Goal: Check status: Check status

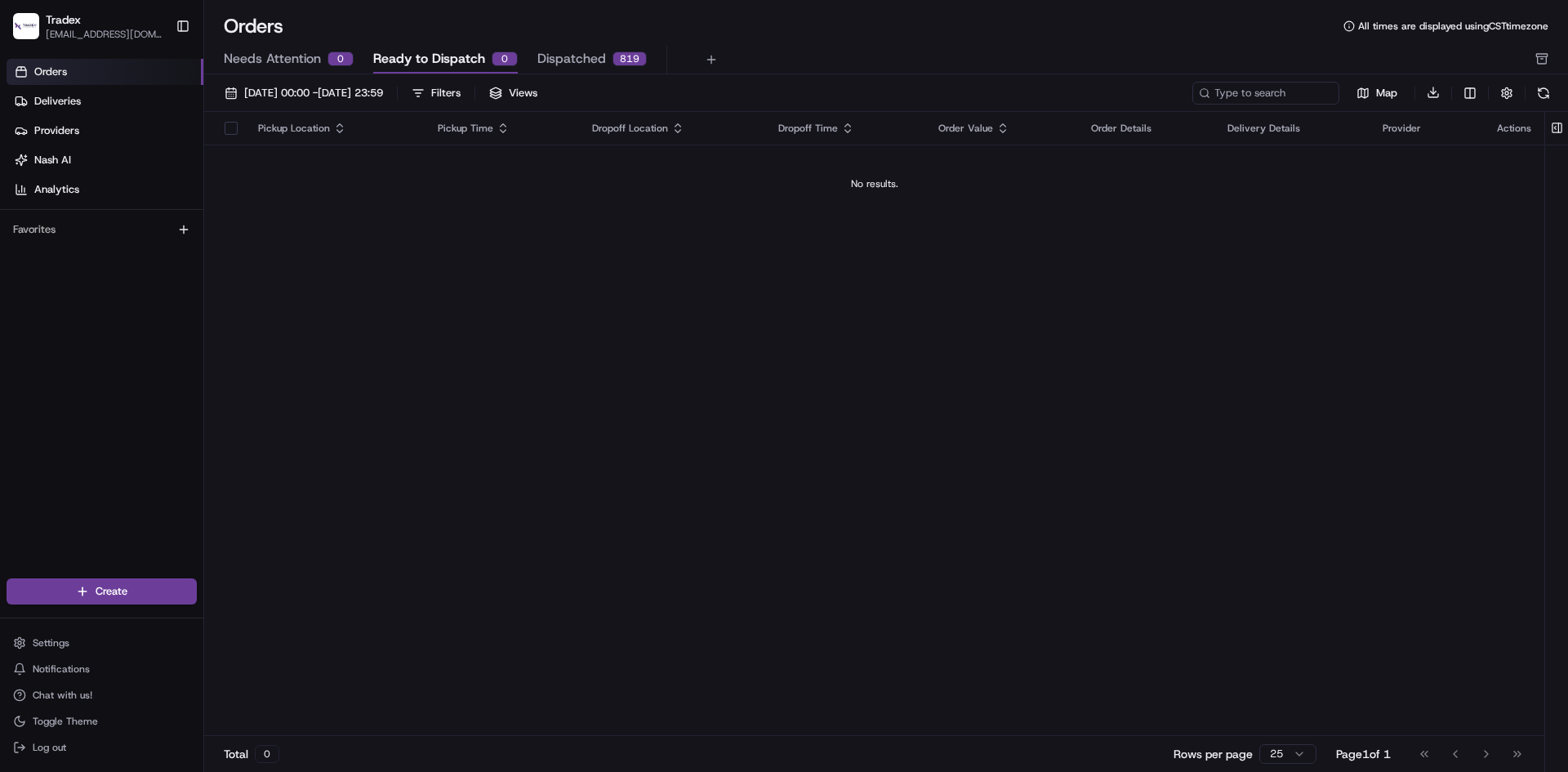
click at [311, 60] on span "Needs Attention" at bounding box center [272, 59] width 97 height 20
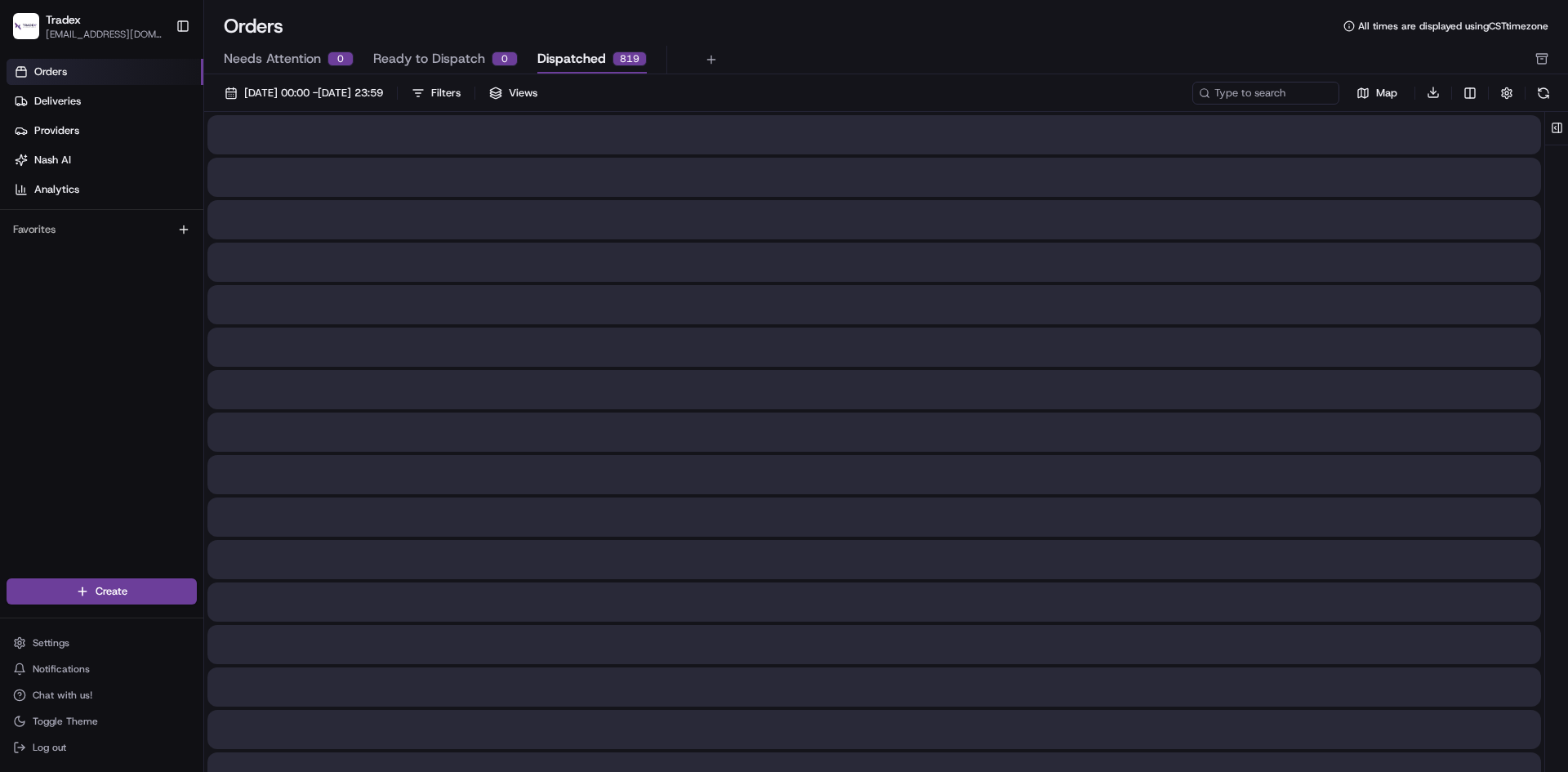
click at [569, 50] on span "Dispatched" at bounding box center [572, 59] width 69 height 20
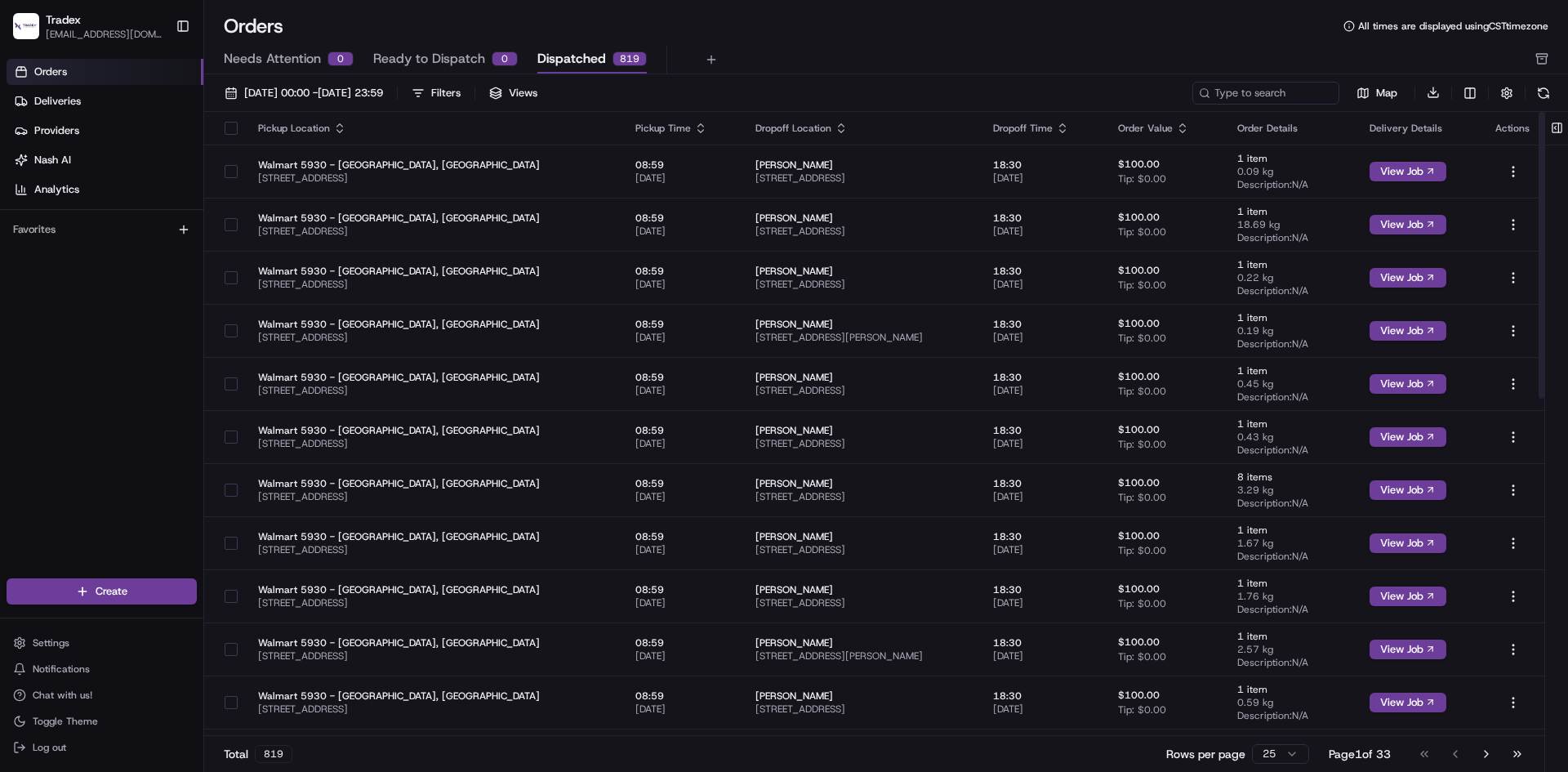
click at [285, 29] on div "Orders All times are displayed using CST timezone" at bounding box center [886, 26] width 1364 height 26
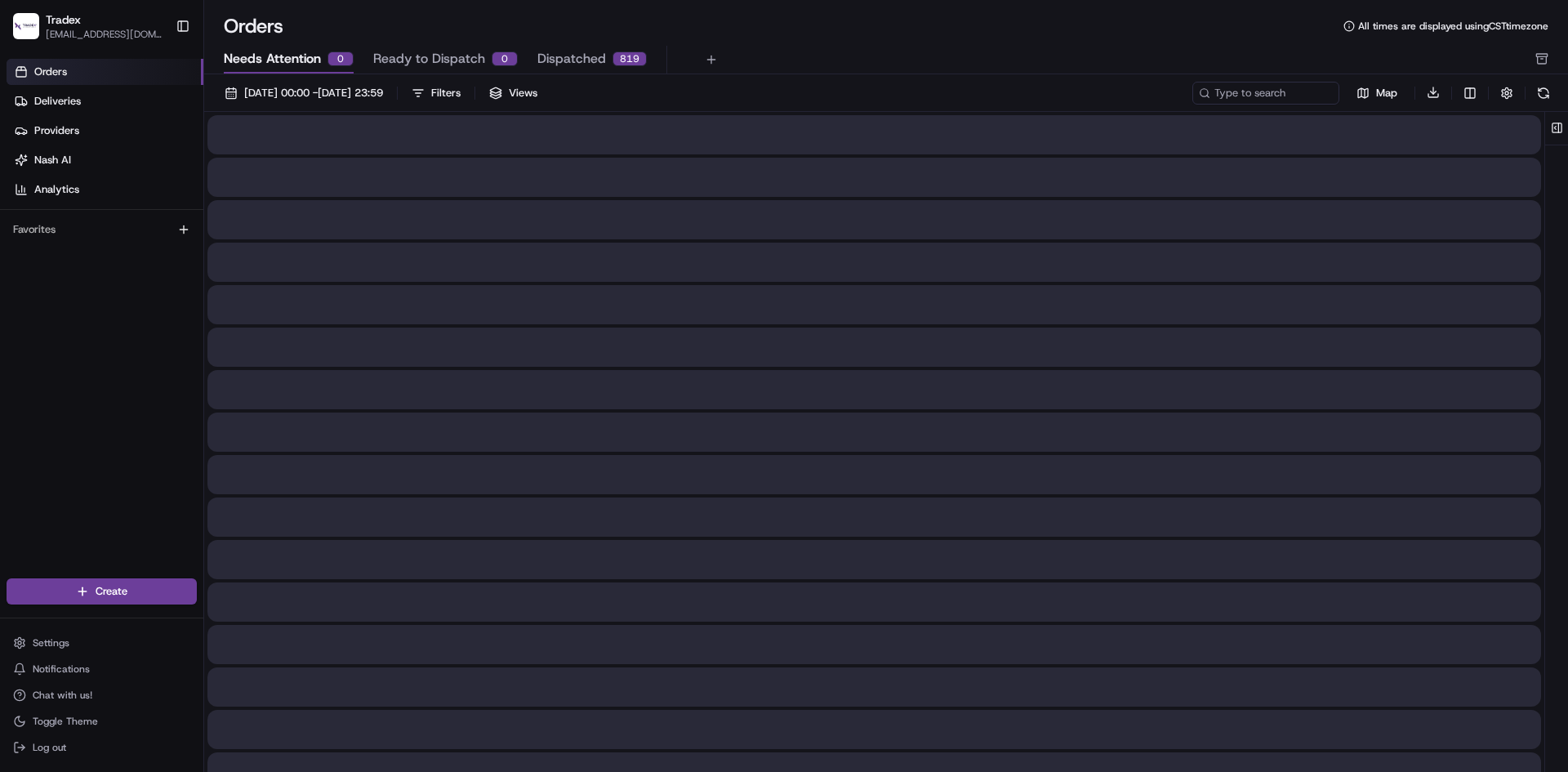
click at [283, 48] on button "Needs Attention 0" at bounding box center [288, 60] width 130 height 28
click at [413, 54] on span "Ready to Dispatch" at bounding box center [429, 59] width 112 height 20
click at [314, 51] on span "Needs Attention" at bounding box center [272, 59] width 97 height 20
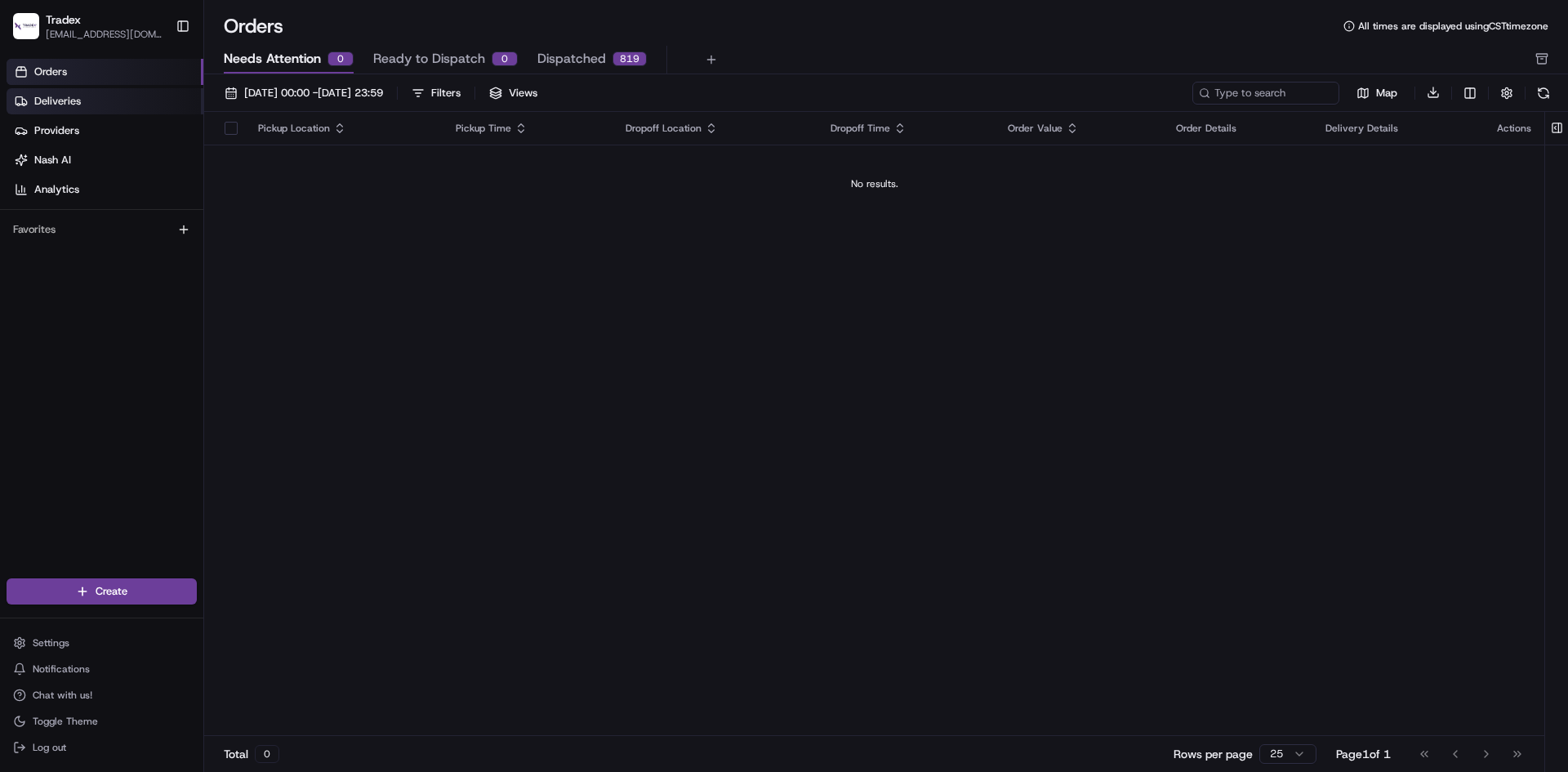
click at [89, 109] on link "Deliveries" at bounding box center [105, 101] width 197 height 26
